Goal: Navigation & Orientation: Find specific page/section

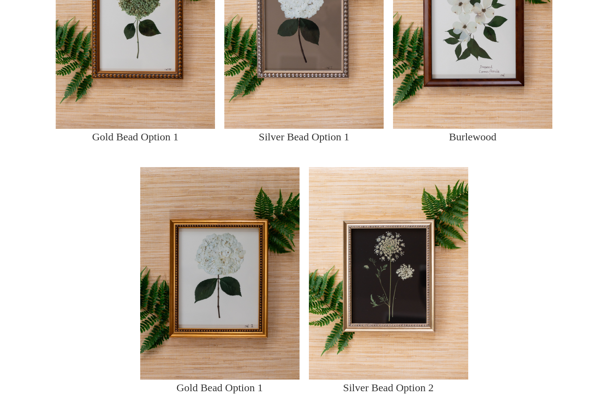
scroll to position [927, 0]
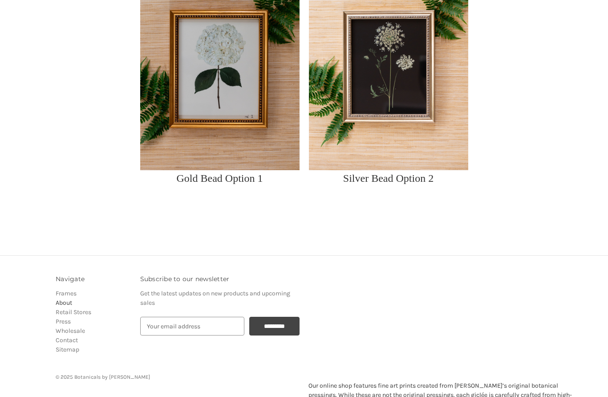
click at [64, 307] on link "About" at bounding box center [64, 303] width 16 height 8
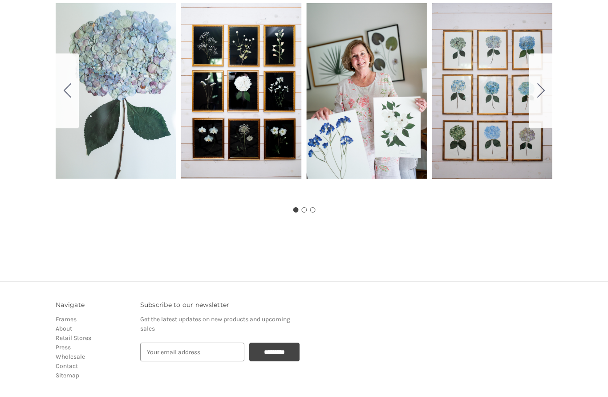
scroll to position [602, 0]
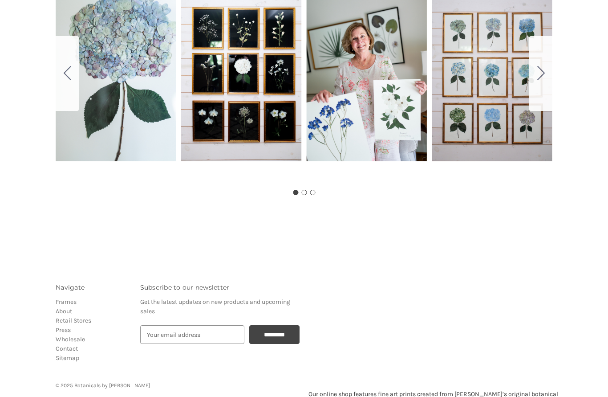
click at [551, 81] on button "Go to slide 2" at bounding box center [540, 74] width 23 height 75
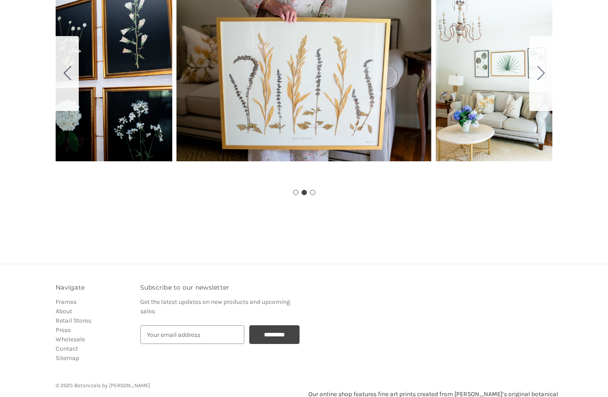
click at [546, 87] on button "Go to slide 3" at bounding box center [540, 74] width 23 height 75
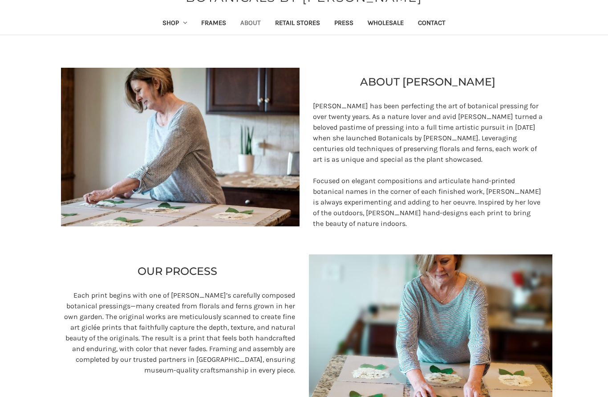
scroll to position [0, 0]
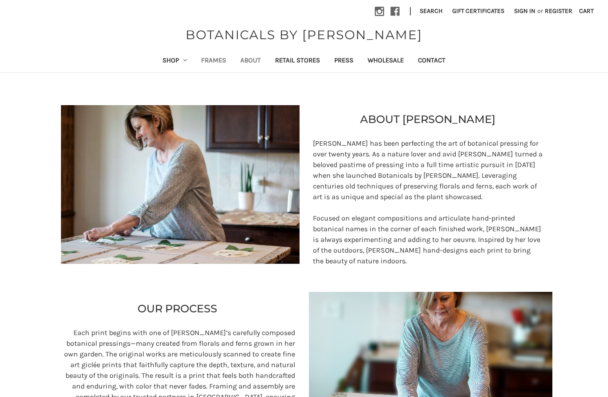
click at [215, 62] on link "Frames" at bounding box center [213, 61] width 39 height 22
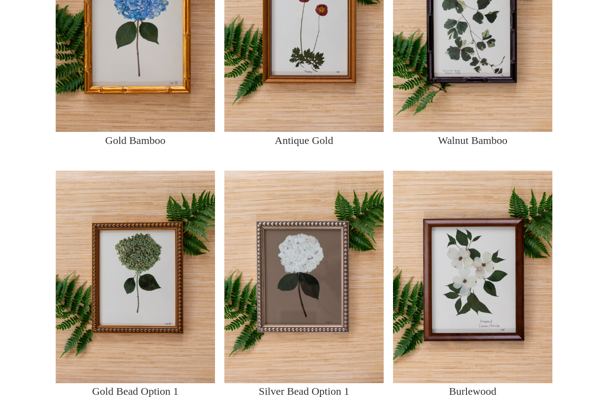
scroll to position [498, 0]
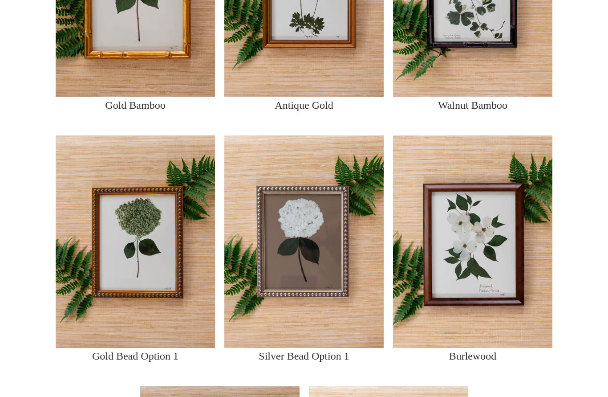
click at [330, 268] on img at bounding box center [303, 242] width 159 height 212
click at [346, 348] on img at bounding box center [303, 242] width 159 height 212
click at [331, 348] on img at bounding box center [303, 242] width 159 height 212
click at [352, 348] on img at bounding box center [303, 242] width 159 height 212
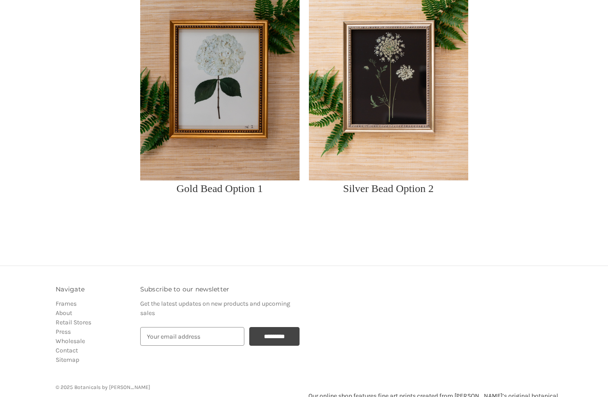
scroll to position [917, 0]
click at [73, 354] on link "Contact" at bounding box center [67, 350] width 22 height 8
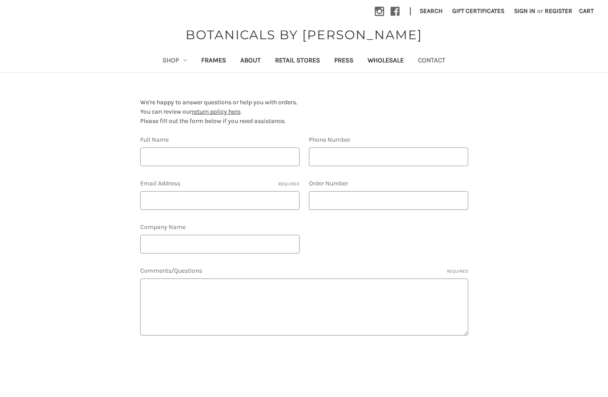
click at [183, 58] on icon "Shop" at bounding box center [185, 60] width 4 height 4
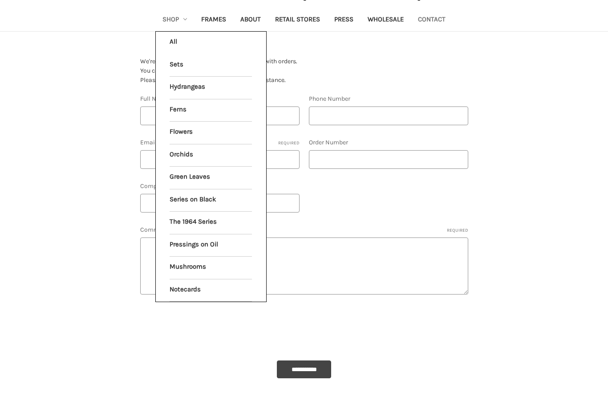
scroll to position [41, 0]
click at [109, 365] on section "**********" at bounding box center [304, 218] width 506 height 340
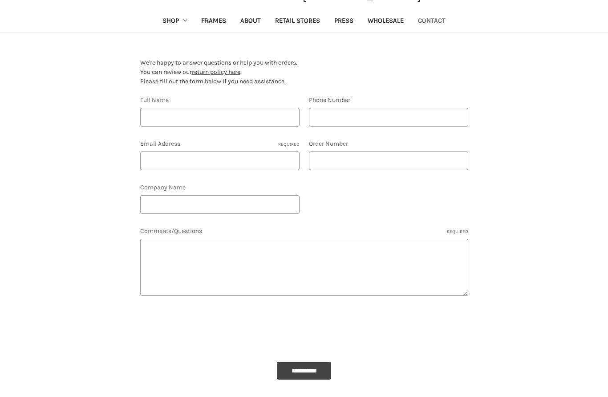
scroll to position [39, 0]
click at [305, 396] on body "Skip to main content Toggle menu Compare Instagram Facebook | Search Gift Certi…" at bounding box center [304, 284] width 608 height 647
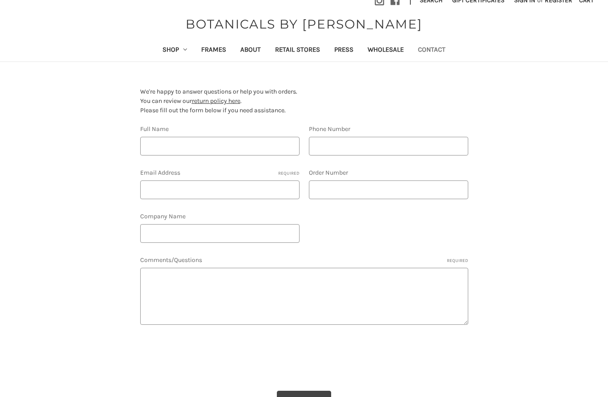
scroll to position [0, 0]
